Goal: Task Accomplishment & Management: Complete application form

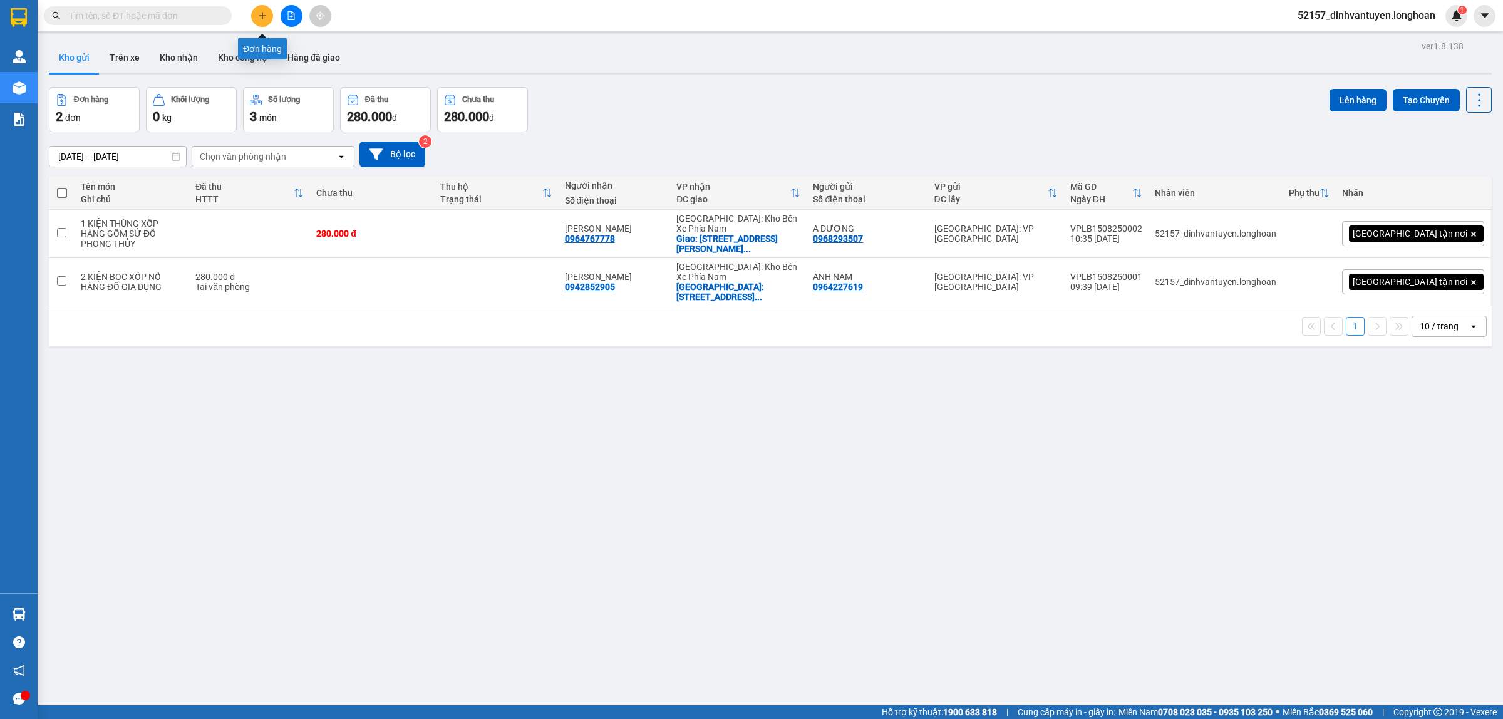
click at [260, 13] on icon "plus" at bounding box center [262, 15] width 9 height 9
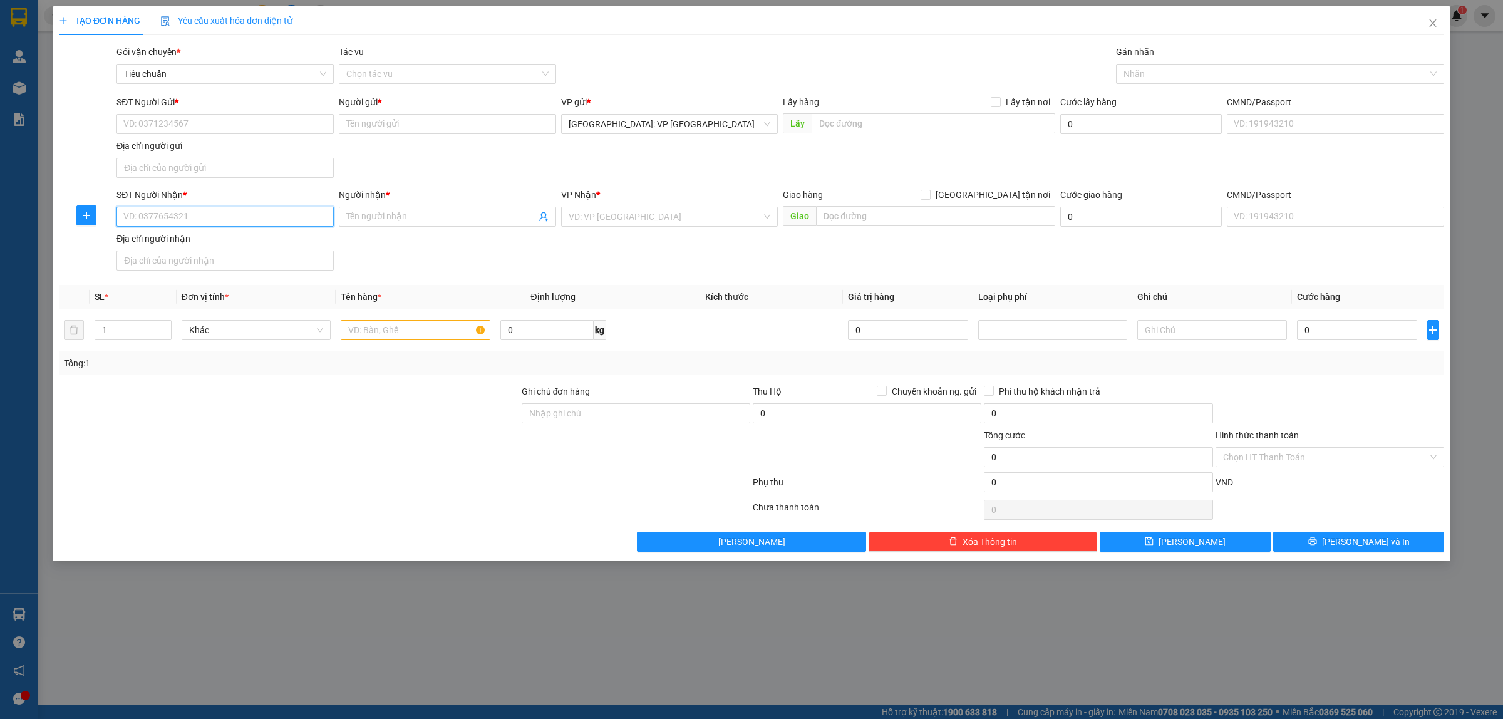
click at [211, 217] on input "SĐT Người Nhận *" at bounding box center [224, 217] width 217 height 20
type input "0767761225"
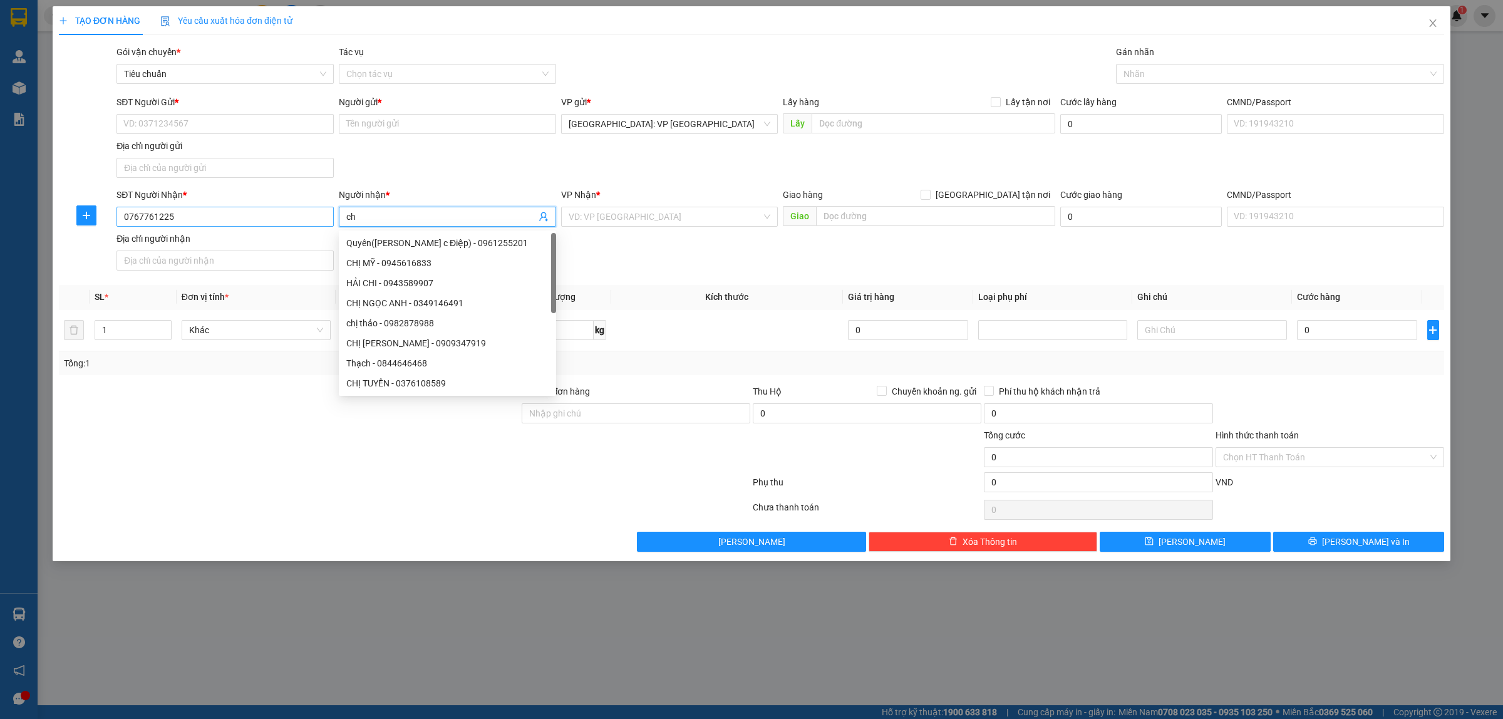
type input "c"
type input "CHỊ HẠNH"
click at [279, 120] on input "SĐT Người Gửi *" at bounding box center [224, 124] width 217 height 20
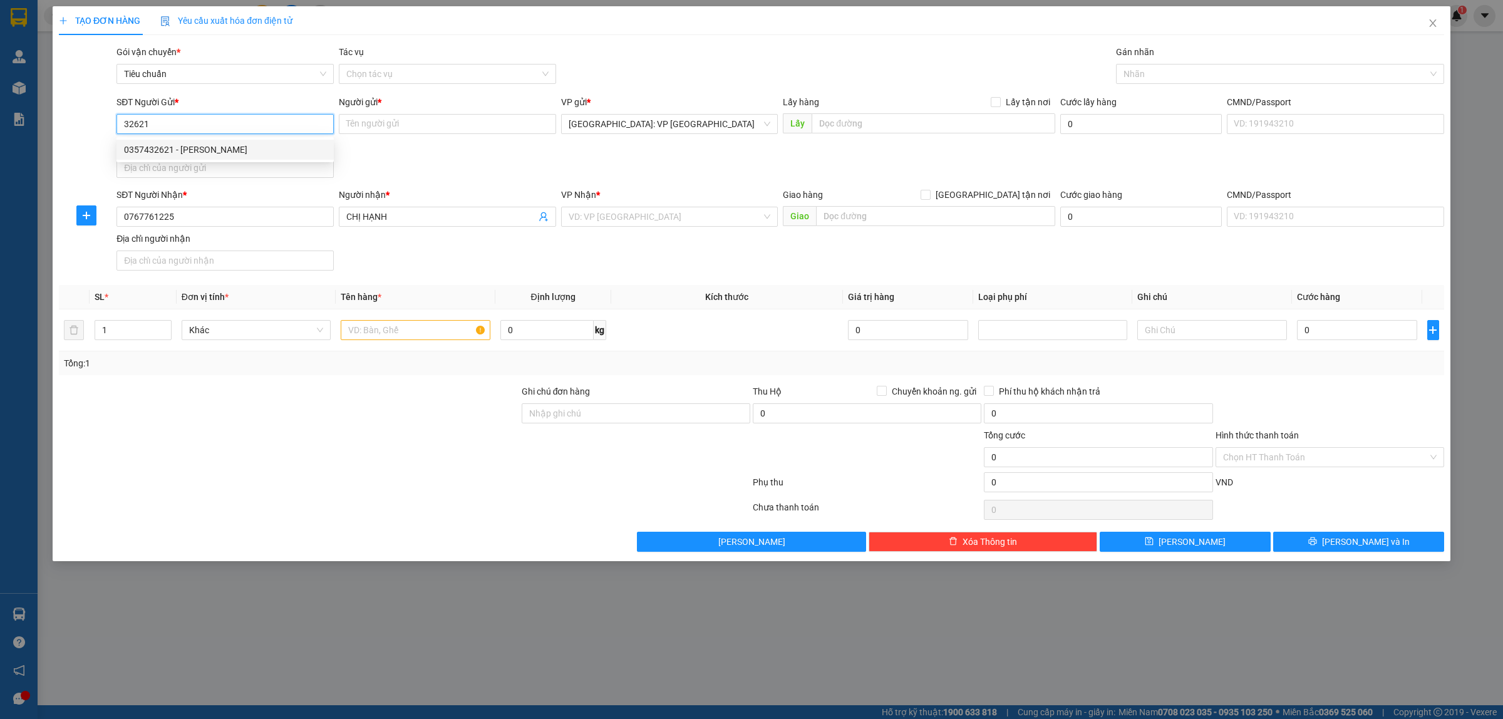
click at [194, 154] on div "0357432621 - Anh Vương" at bounding box center [225, 150] width 202 height 14
type input "0357432621"
type input "Anh Vương"
type input "0357432621"
click at [698, 214] on input "search" at bounding box center [665, 216] width 193 height 19
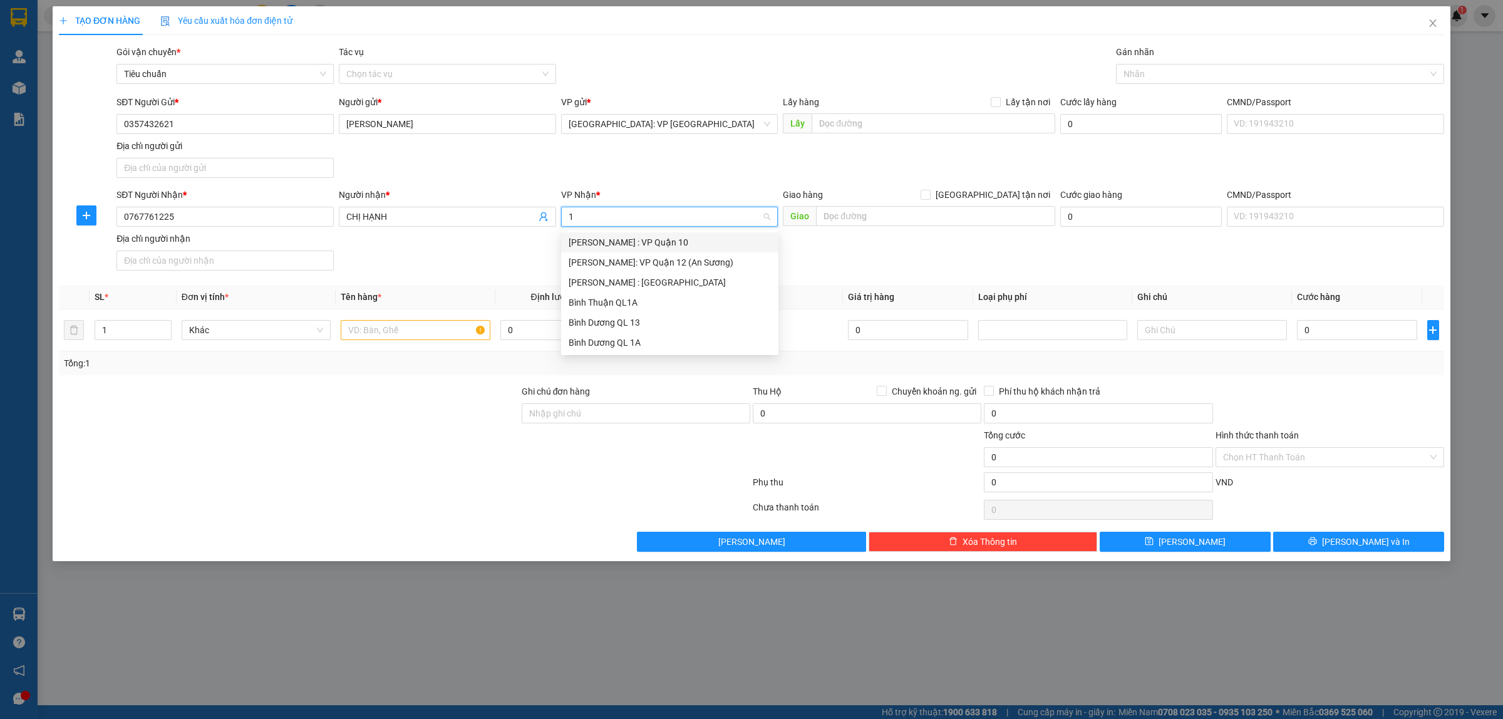
type input "12"
drag, startPoint x: 627, startPoint y: 258, endPoint x: 739, endPoint y: 233, distance: 114.2
click at [628, 257] on div "Hồ Chí Minh : Kho Quận 12" at bounding box center [670, 262] width 202 height 14
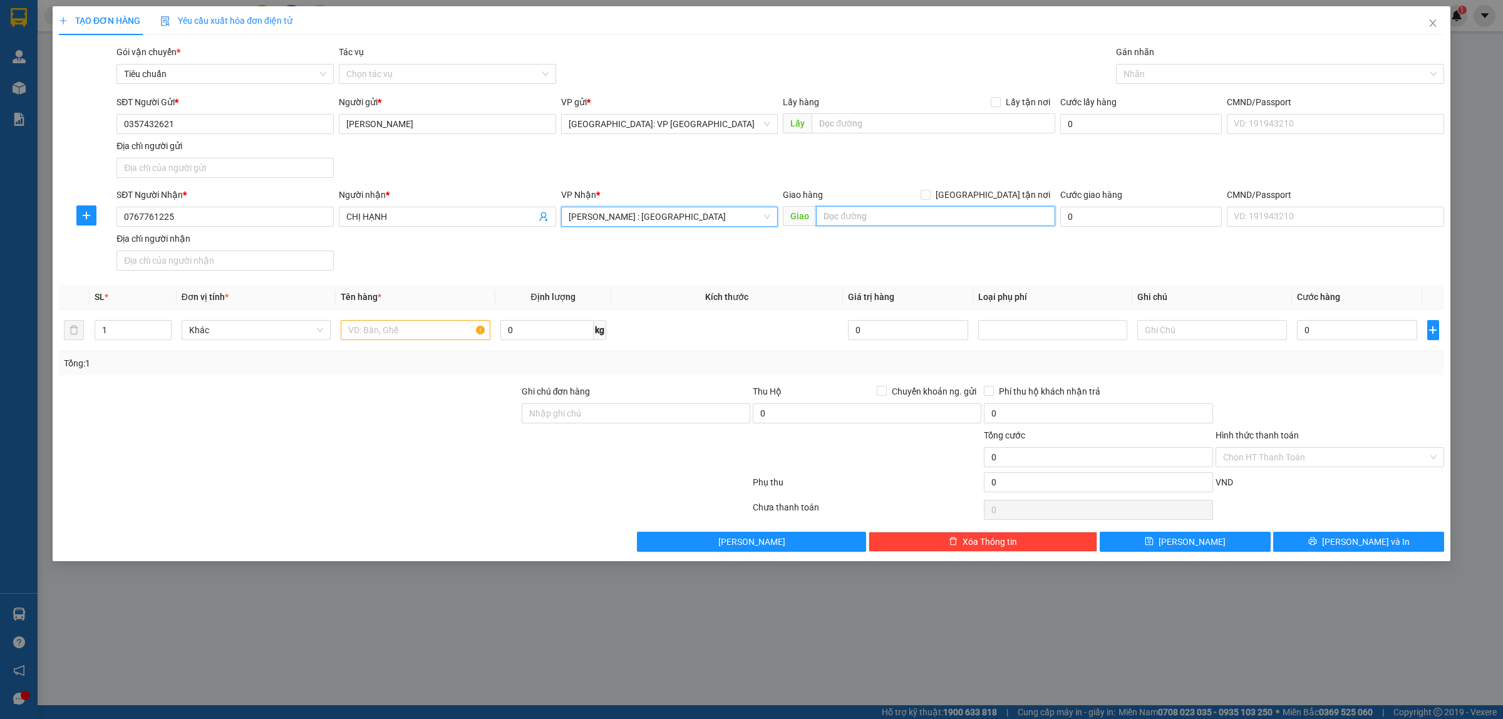
click at [872, 217] on input "text" at bounding box center [935, 216] width 239 height 20
click at [1002, 223] on input "3/56 MỸ PHƯỚC, TÂN VẠN, KHU PHỐ" at bounding box center [935, 216] width 239 height 20
click at [986, 221] on input "3/56 MỸ PHƯỚC, TÂN VẠN, KHU PHỐ" at bounding box center [935, 216] width 239 height 20
type input "3/56 MỸ PHƯỚC, TÂN VẠN, KHU PHỐ BÌNH THUẬN 2, THUẬN GIAO, THUẬN AN, BÌNH DƯƠNG"
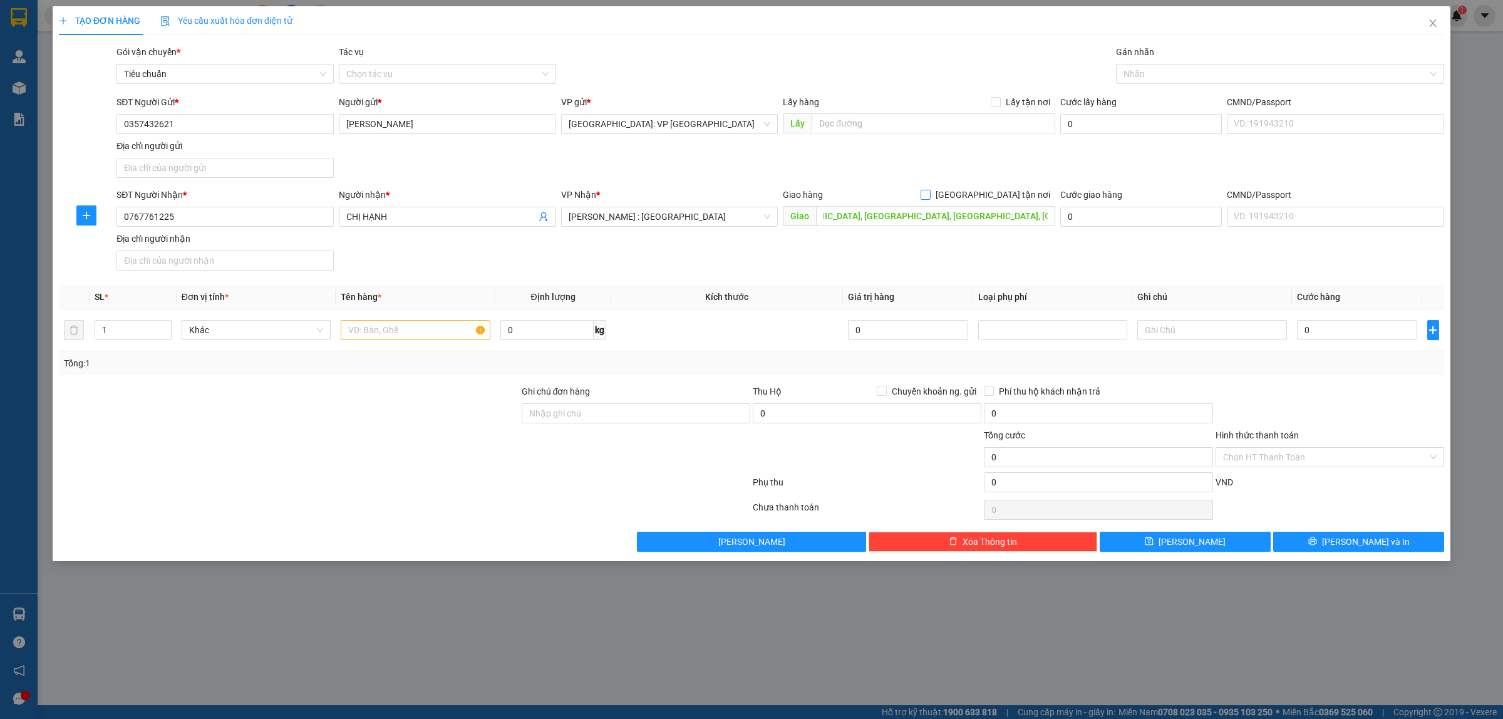
click at [929, 191] on input "[GEOGRAPHIC_DATA] tận nơi" at bounding box center [924, 194] width 9 height 9
checkbox input "true"
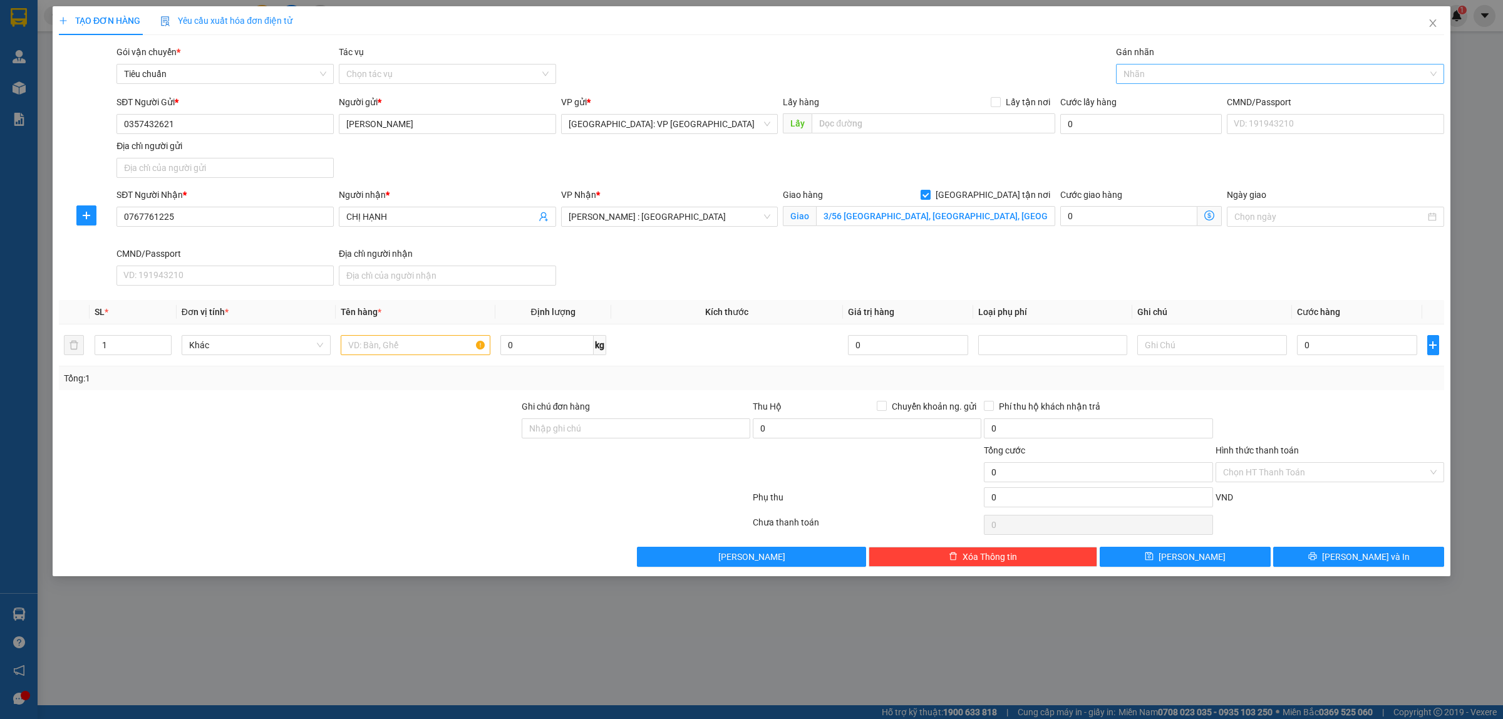
click at [1153, 69] on div at bounding box center [1273, 73] width 309 height 15
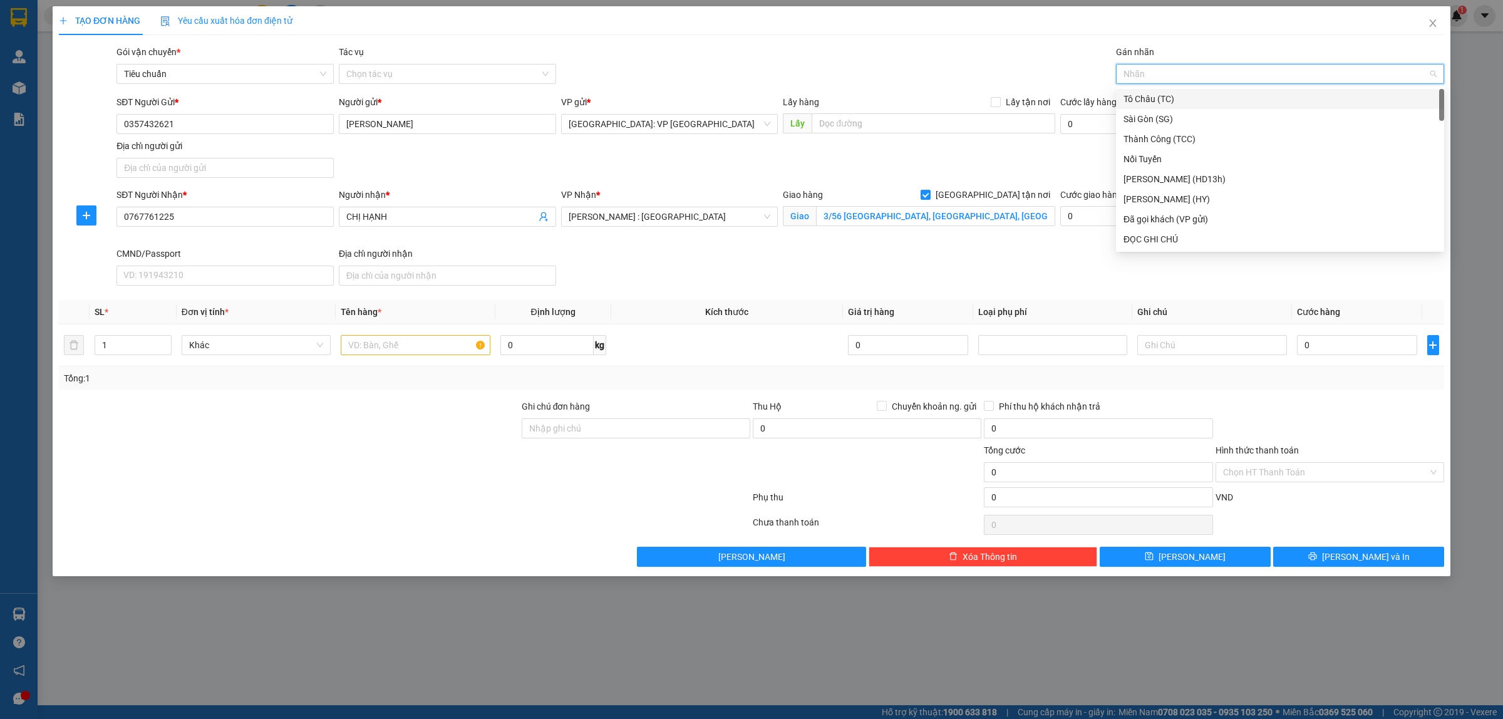
type input "G"
click at [1135, 240] on div "[GEOGRAPHIC_DATA] tận nơi" at bounding box center [1279, 239] width 313 height 14
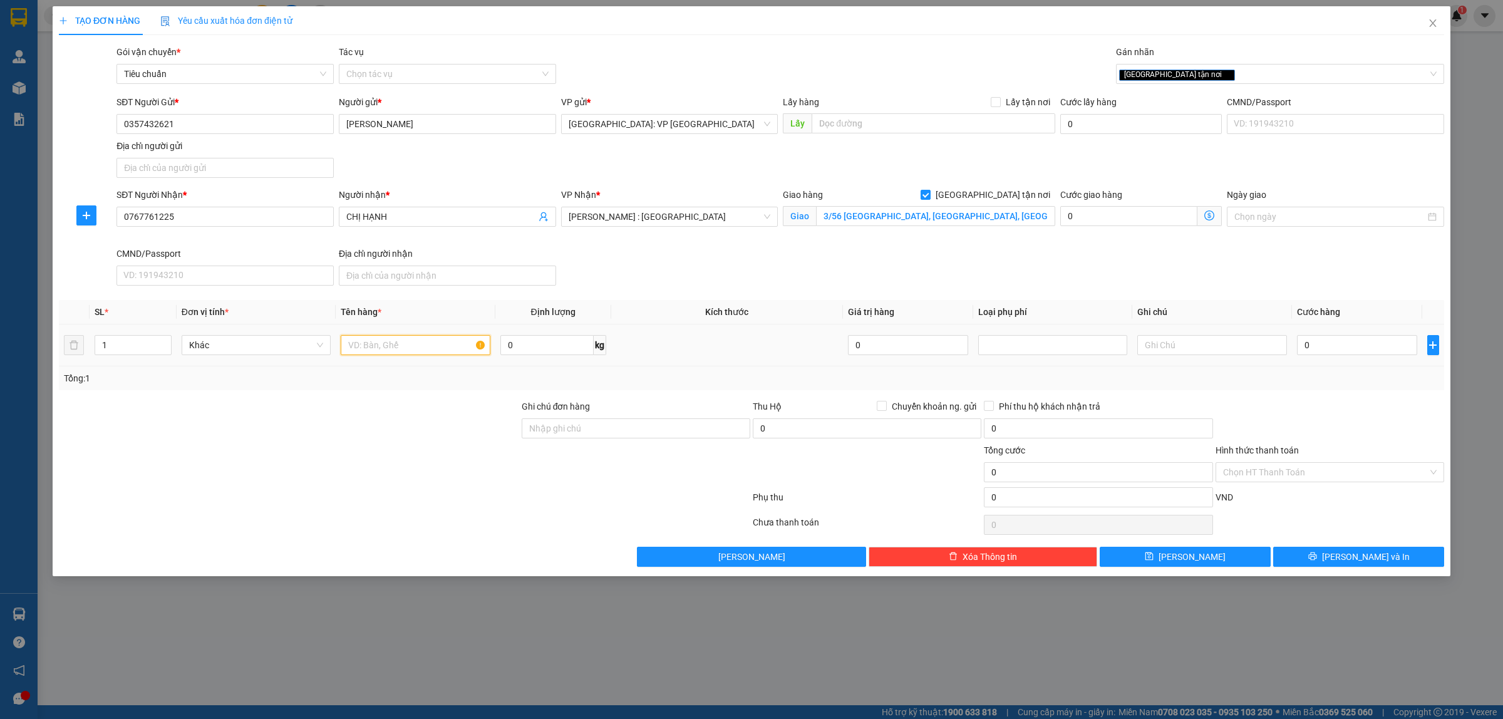
click at [384, 345] on input "text" at bounding box center [415, 345] width 149 height 20
type input "1 KIỆN GIẤY HÀNG PHỤ TÙNG Ô TÔ"
click at [453, 463] on div at bounding box center [289, 465] width 463 height 44
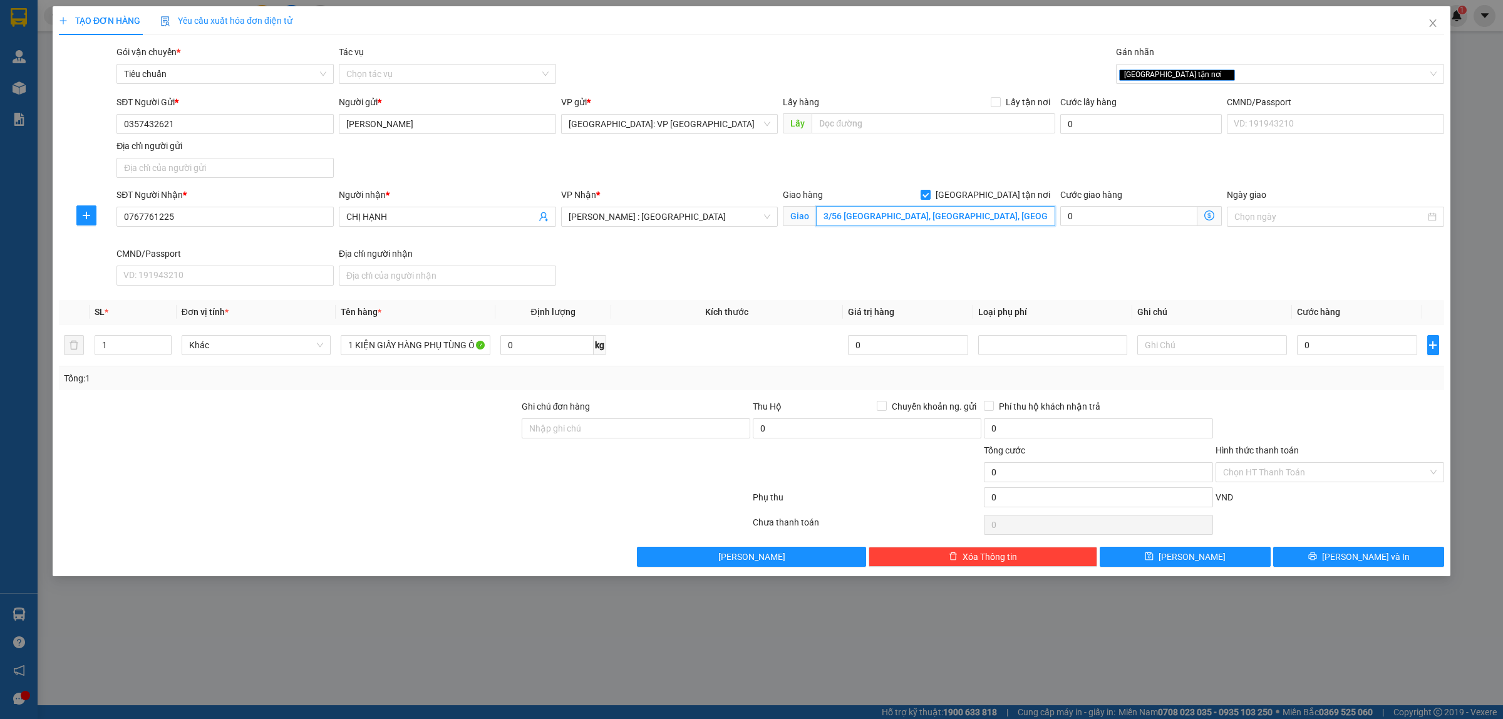
click at [912, 211] on input "3/56 MỸ PHƯỚC, TÂN VẠN, KHU PHỐ BÌNH THUẬN 2, THUẬN GIAO, THUẬN AN, BÌNH DƯƠNG" at bounding box center [935, 216] width 239 height 20
click at [893, 210] on input "3/56 MỸ PHƯỚC, TÂN VẠN, KHU PHỐ BÌNH THUẬN 2, THUẬN GIAO, THUẬN AN, BÌNH DƯƠNG" at bounding box center [935, 216] width 239 height 20
click at [893, 217] on input "3/56 MỸ PHƯỚC TÂN VẠN, KHU PHỐ BÌNH THUẬN 2, THUẬN GIAO, THUẬN AN, BÌNH DƯƠNG" at bounding box center [935, 216] width 239 height 20
type input "3/56 MỸ PHƯỚC-TÂN VẠN, KHU PHỐ BÌNH THUẬN 2, THUẬN GIAO, THUẬN AN, BÌNH DƯƠNG"
click at [1035, 263] on div "SĐT Người Nhận * 0767761225 Người nhận * CHỊ HẠNH VP Nhận * Hồ Chí Minh : Kho Q…" at bounding box center [780, 239] width 1332 height 103
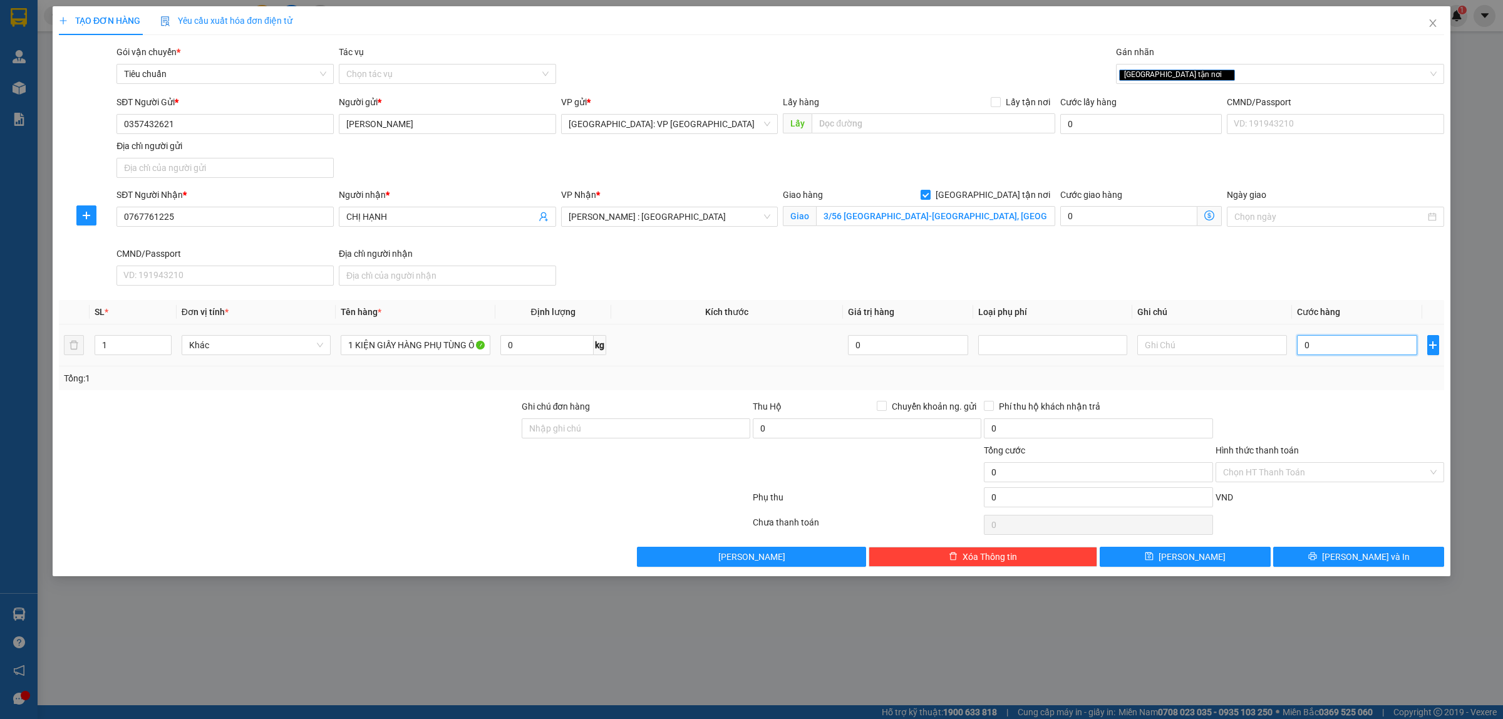
click at [1335, 343] on input "0" at bounding box center [1357, 345] width 120 height 20
click at [227, 224] on input "0767761225" at bounding box center [224, 217] width 217 height 20
click at [407, 507] on div at bounding box center [405, 499] width 694 height 25
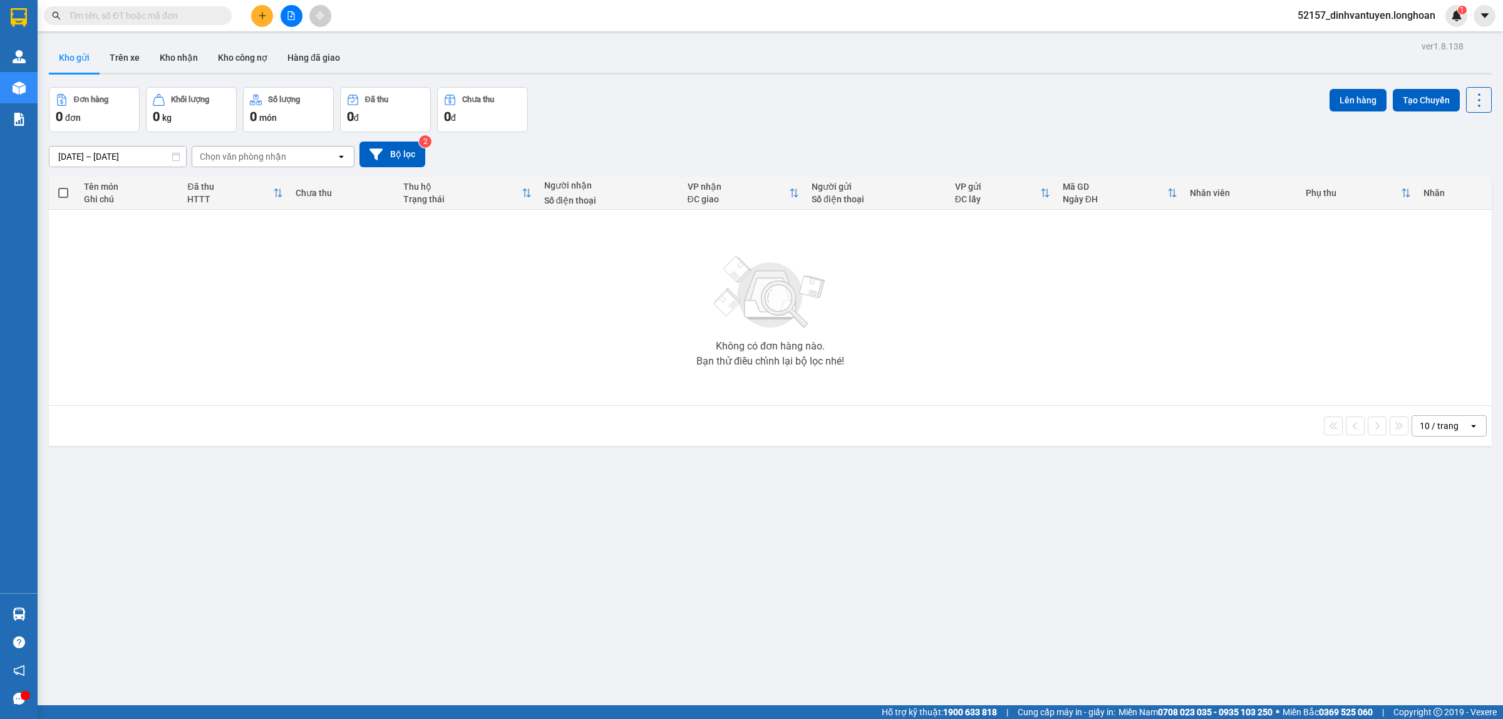
click at [157, 5] on div "Kết quả tìm kiếm ( 0 ) Bộ lọc No Data" at bounding box center [122, 16] width 244 height 22
click at [173, 16] on input "text" at bounding box center [143, 16] width 148 height 14
paste input "0774348886"
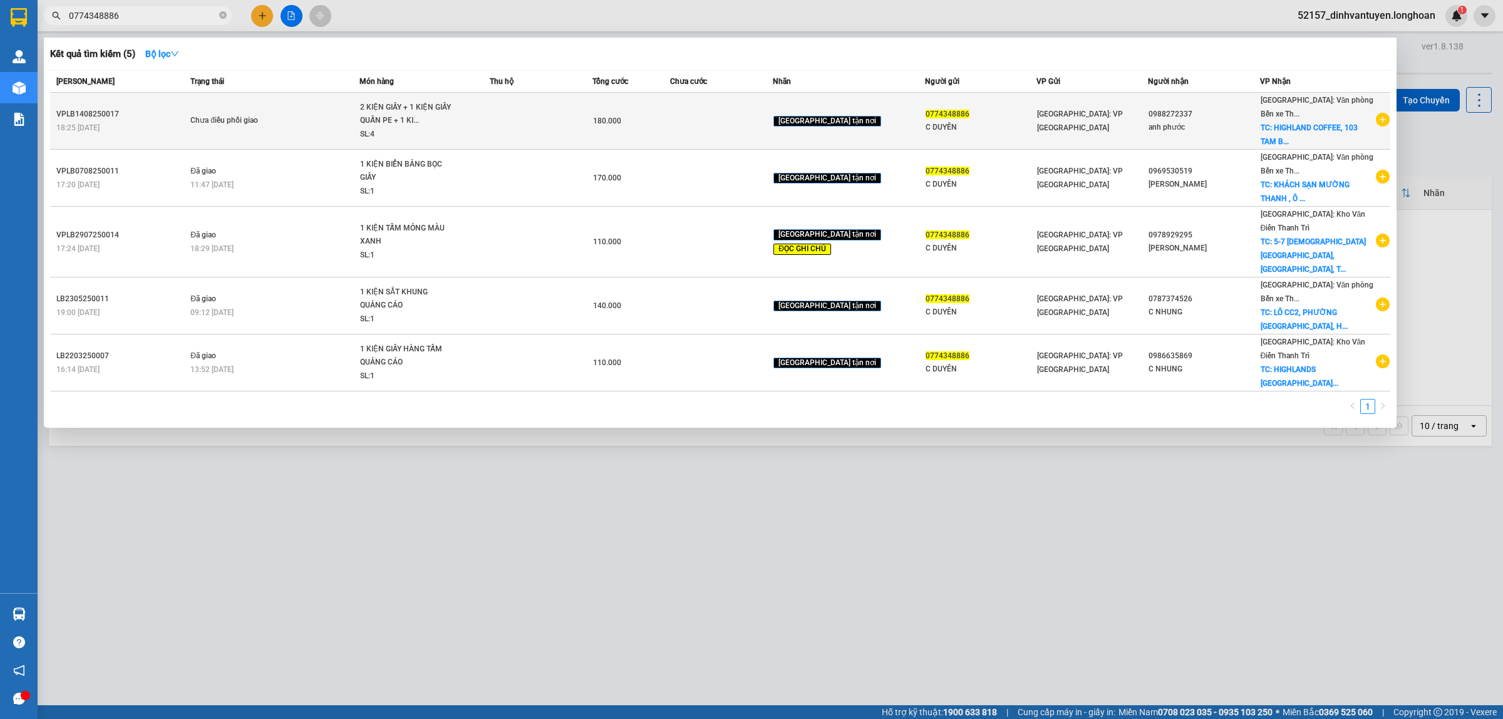
type input "0774348886"
click at [451, 128] on div "SL: 4" at bounding box center [407, 135] width 94 height 14
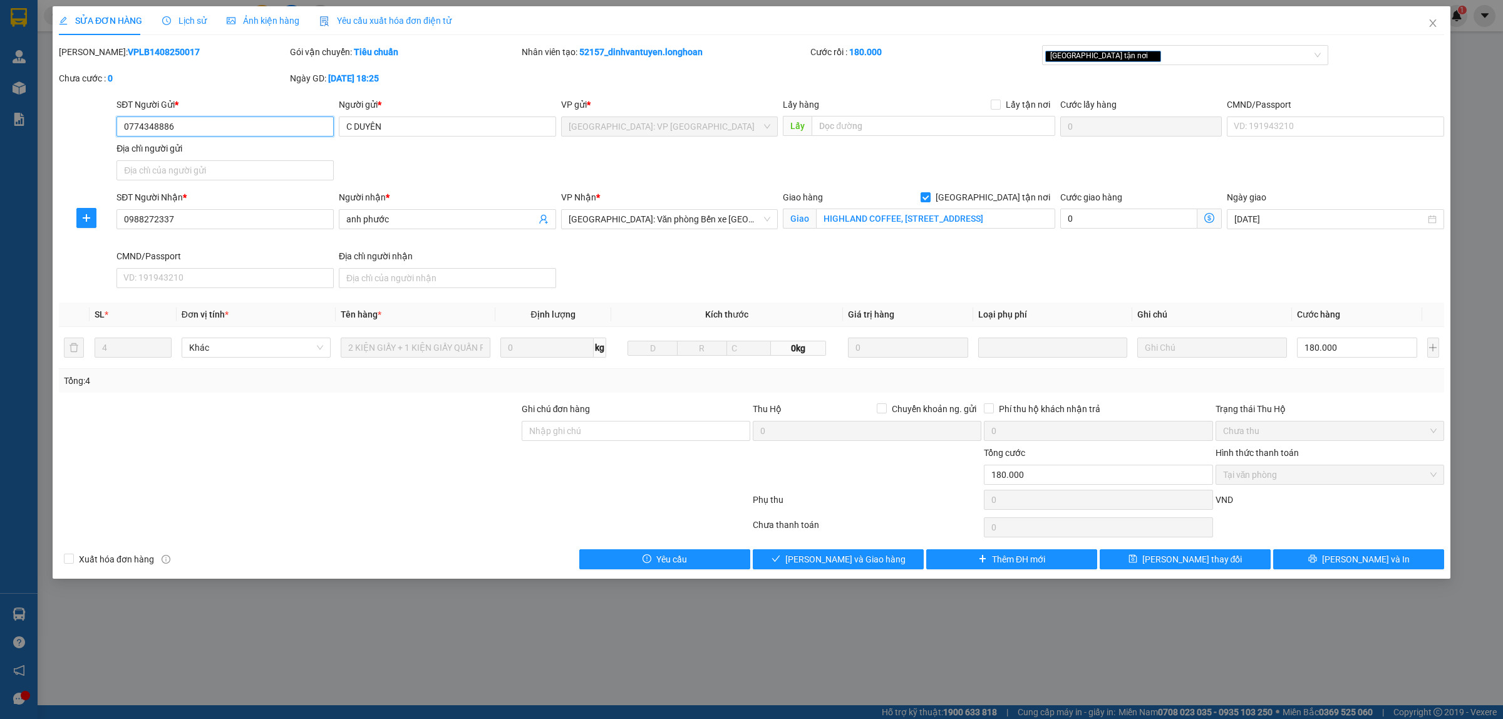
type input "0774348886"
type input "C DUYÊN"
type input "0988272337"
type input "anh phước"
checkbox input "true"
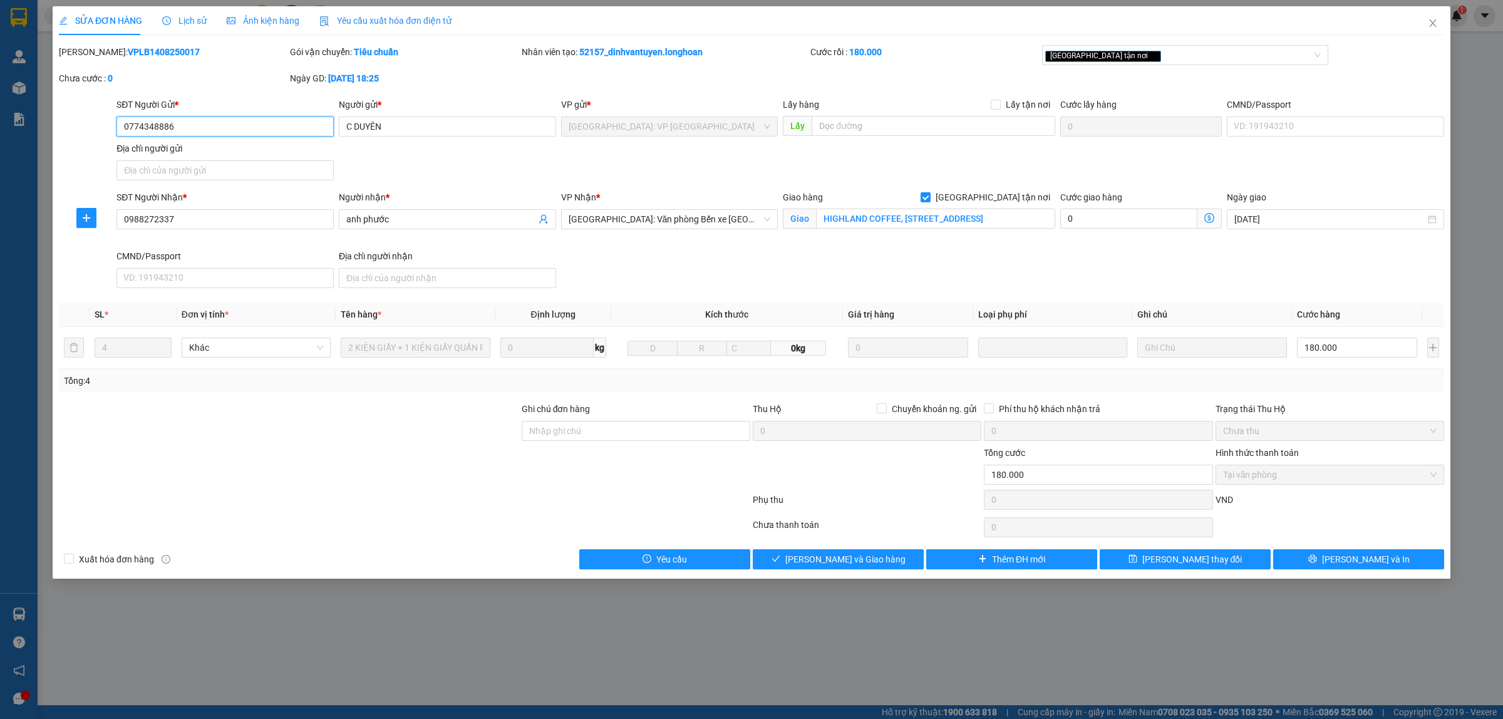
type input "HIGHLAND COFFEE, [STREET_ADDRESS]"
type input "180.000"
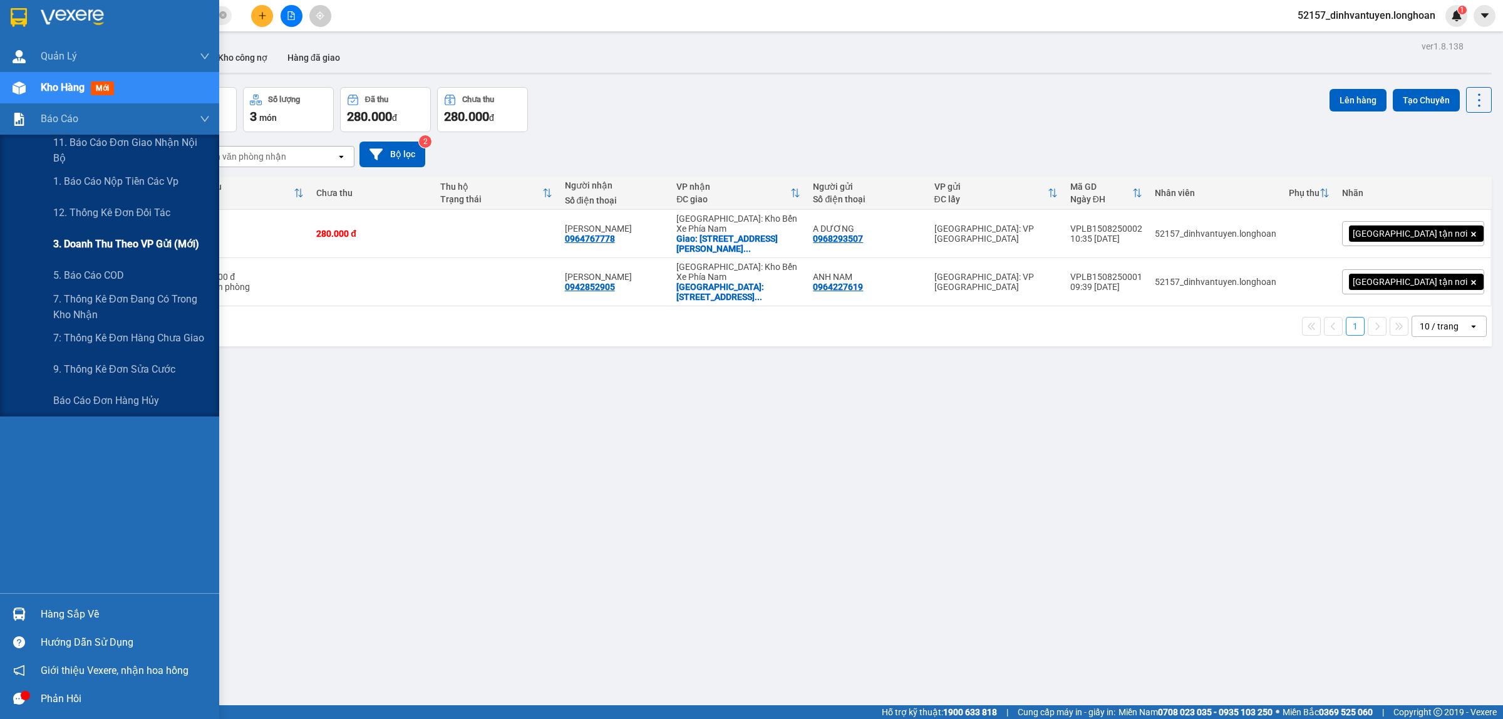
click at [150, 250] on span "3. Doanh Thu theo VP Gửi (mới)" at bounding box center [126, 244] width 146 height 16
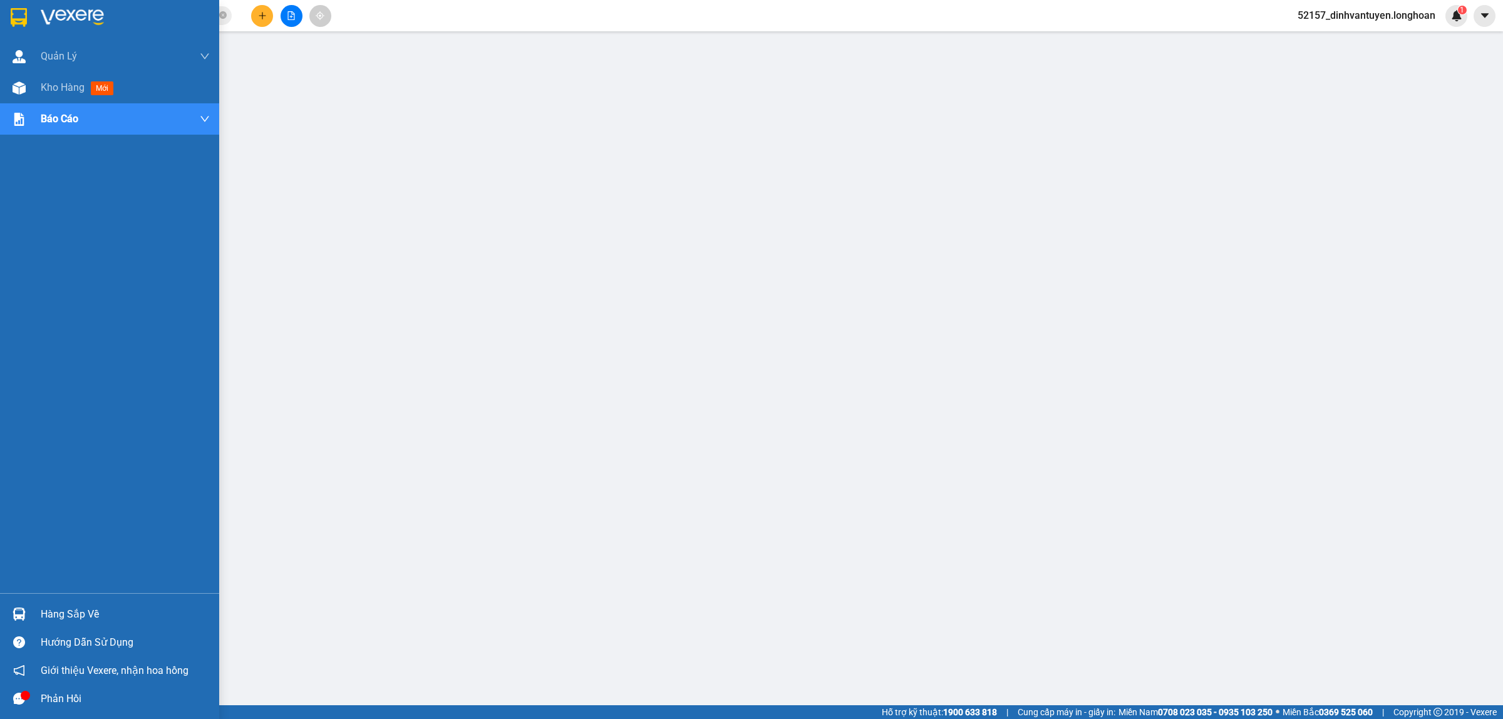
click at [27, 11] on div at bounding box center [19, 17] width 22 height 22
